Goal: Task Accomplishment & Management: Use online tool/utility

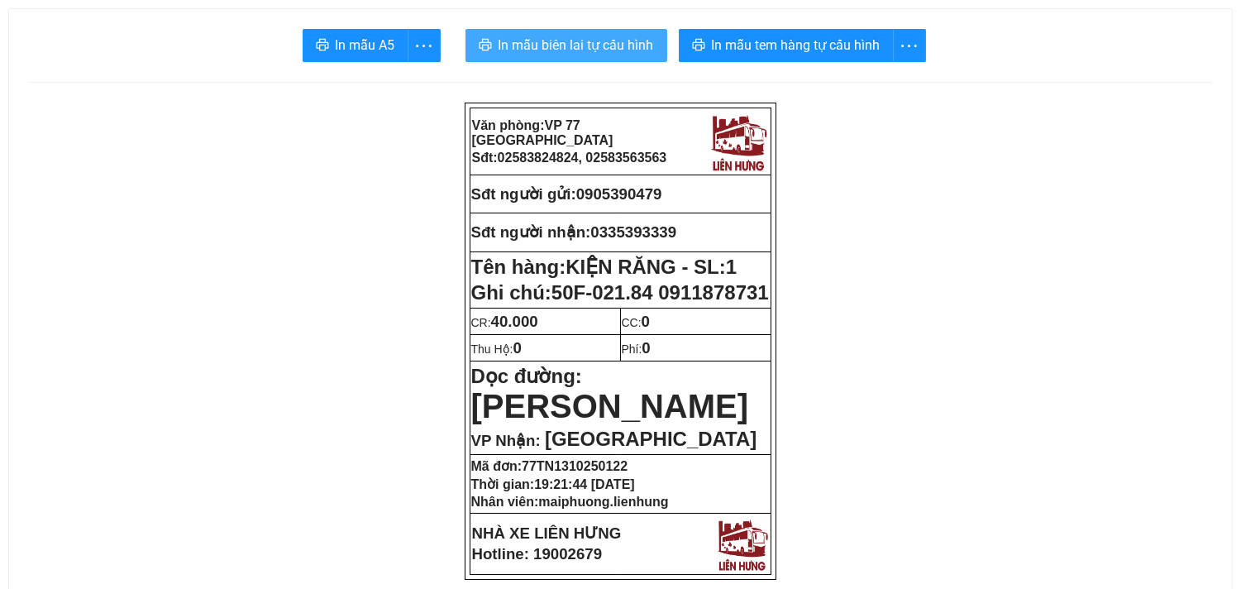
click at [581, 52] on span "In mẫu biên lai tự cấu hình" at bounding box center [576, 45] width 155 height 21
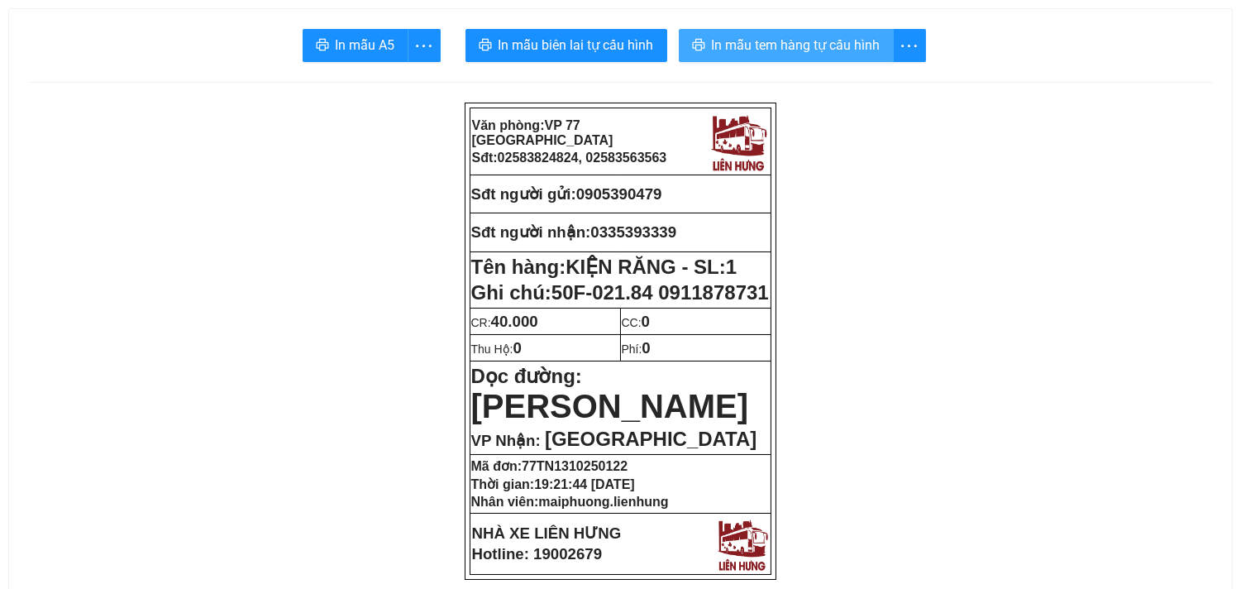
click at [762, 40] on span "In mẫu tem hàng tự cấu hình" at bounding box center [796, 45] width 169 height 21
